Goal: Task Accomplishment & Management: Manage account settings

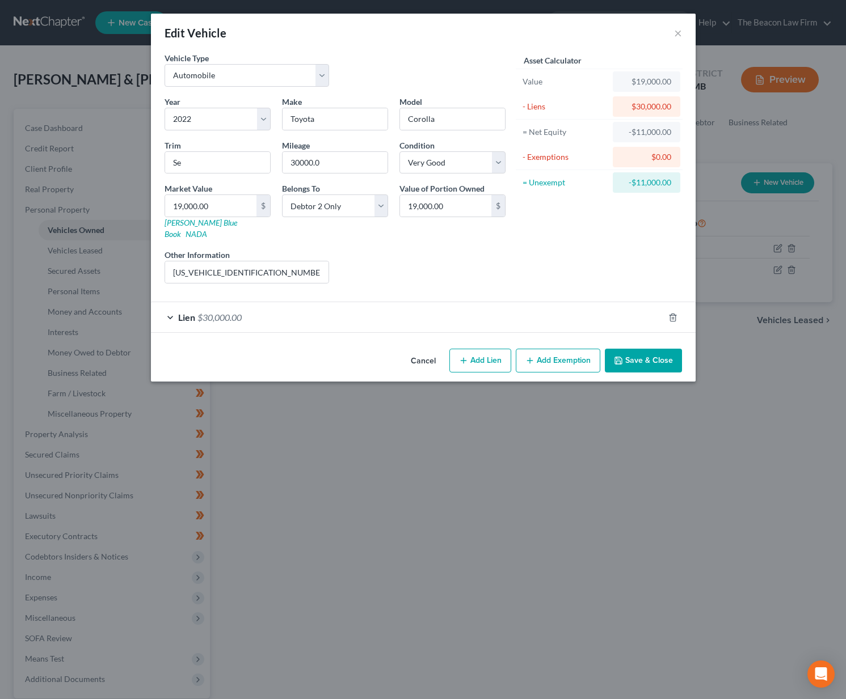
select select "0"
select select "4"
select select "1"
click at [654, 357] on button "Save & Close" at bounding box center [643, 361] width 77 height 24
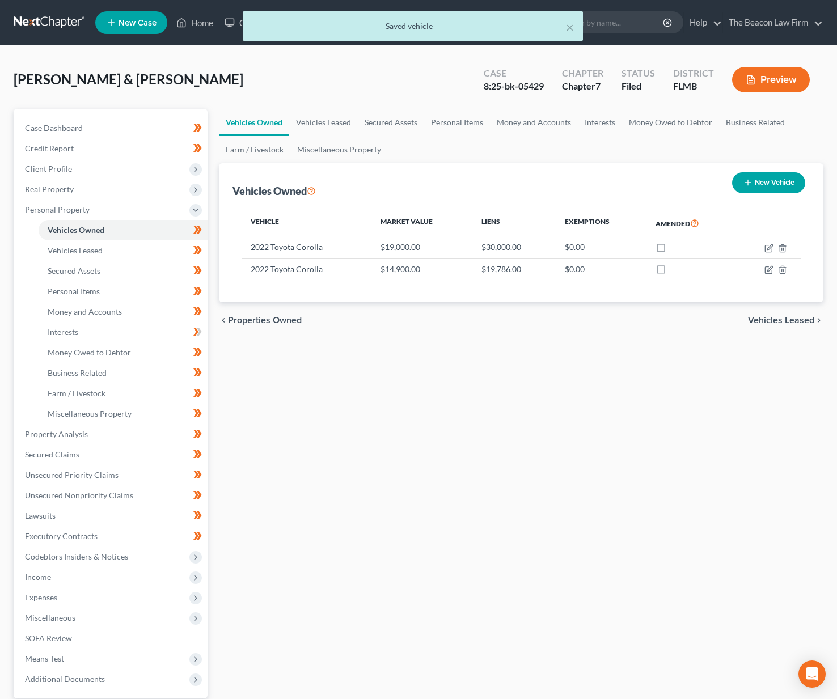
click at [774, 27] on div "× Saved vehicle" at bounding box center [412, 28] width 837 height 35
click at [780, 22] on div "× Saved vehicle" at bounding box center [412, 28] width 837 height 35
click at [769, 23] on div "× Saved vehicle" at bounding box center [412, 28] width 837 height 35
click at [575, 28] on div "× Saved vehicle" at bounding box center [413, 25] width 340 height 29
click at [572, 29] on button "×" at bounding box center [570, 27] width 8 height 14
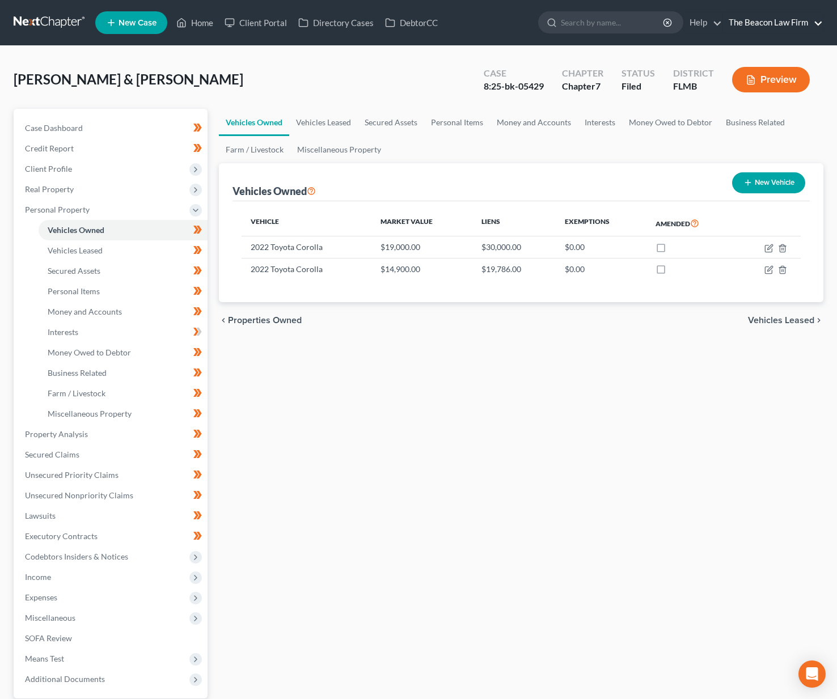
click at [770, 26] on link "The Beacon Law Firm" at bounding box center [773, 22] width 100 height 20
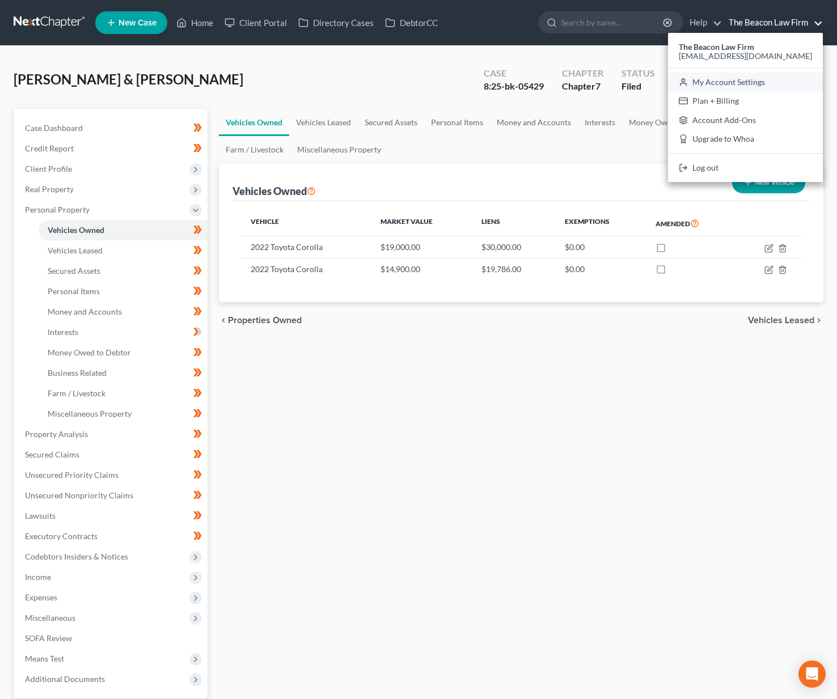
click at [780, 81] on link "My Account Settings" at bounding box center [745, 82] width 155 height 19
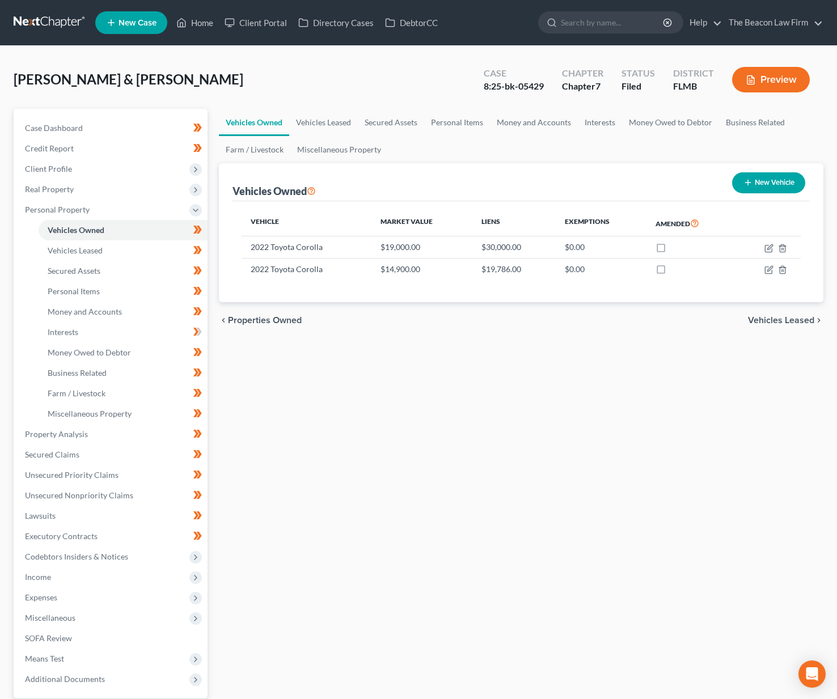
select select "24"
select select "9"
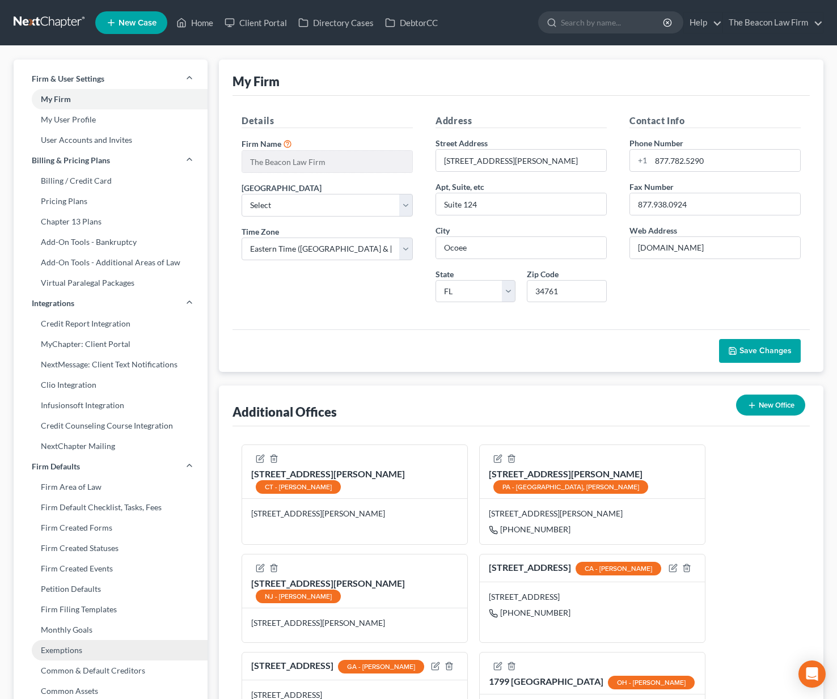
click at [71, 651] on link "Exemptions" at bounding box center [111, 650] width 194 height 20
select select "0"
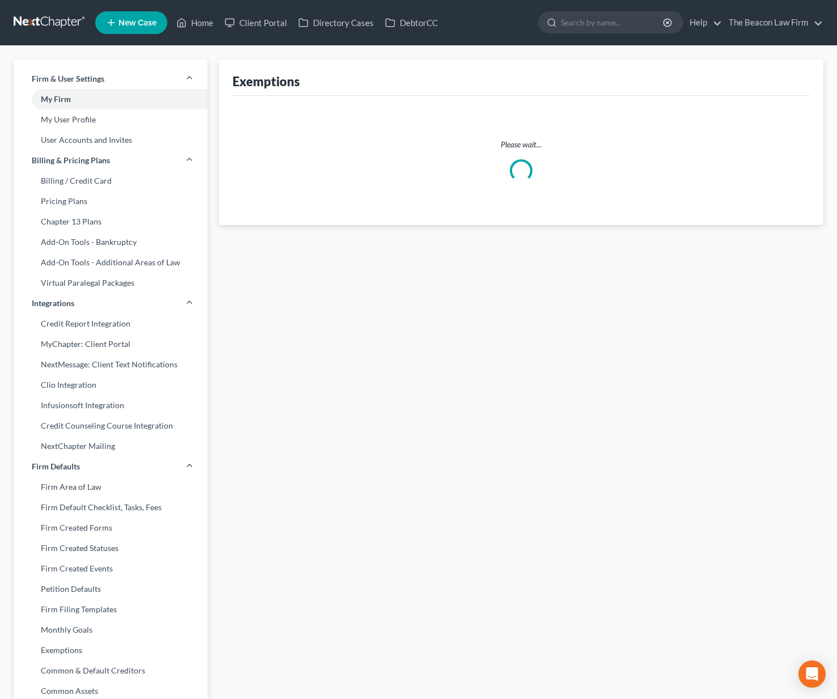
select select "36"
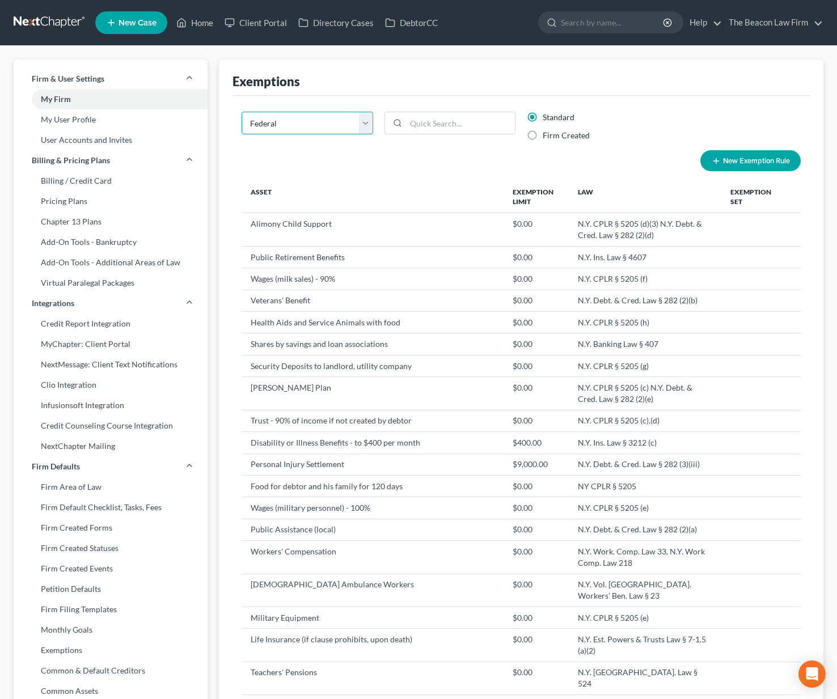
select select "0"
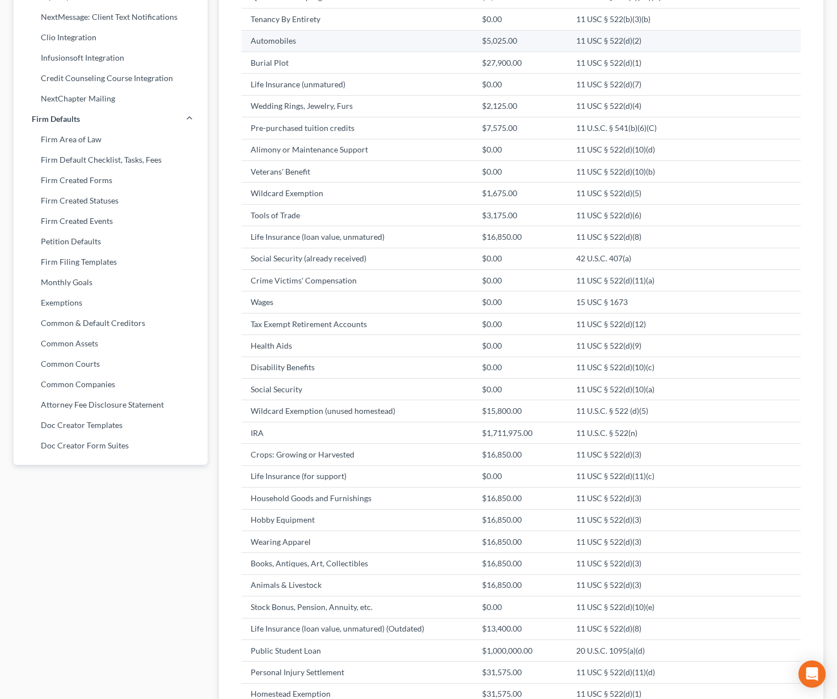
scroll to position [412, 0]
